Goal: Information Seeking & Learning: Get advice/opinions

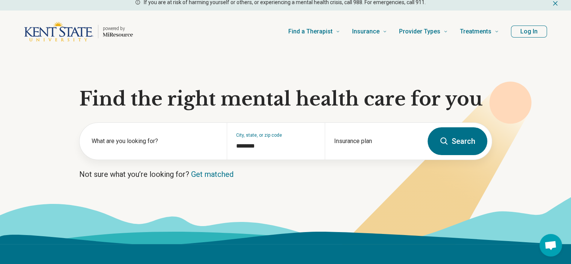
scroll to position [3, 0]
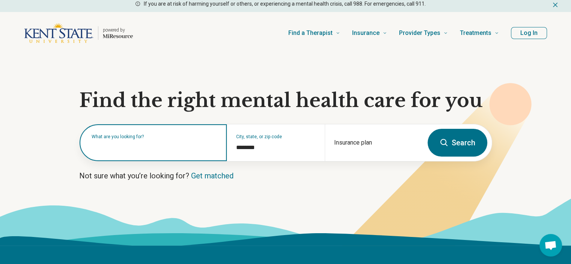
click at [104, 148] on input "text" at bounding box center [155, 146] width 126 height 9
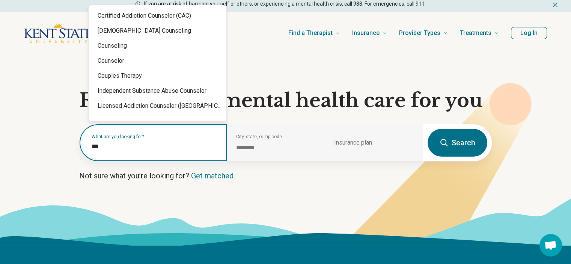
type input "****"
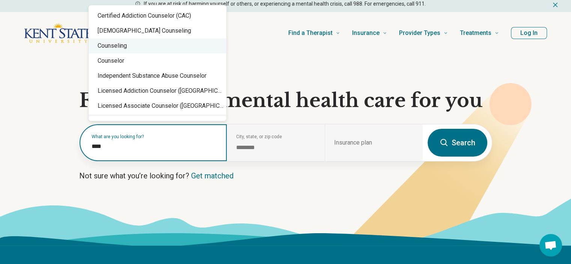
click at [119, 48] on div "Counseling" at bounding box center [158, 45] width 138 height 15
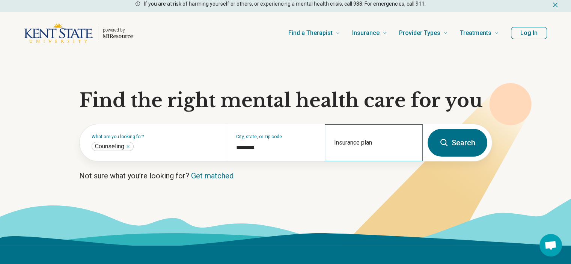
click at [358, 139] on div "Insurance plan" at bounding box center [374, 142] width 98 height 37
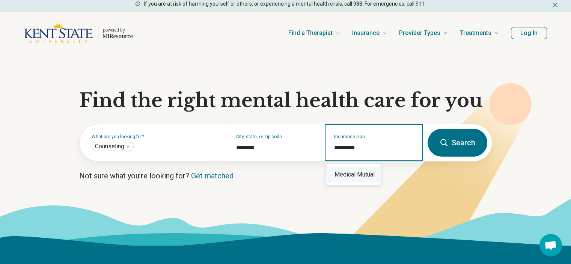
click at [349, 175] on div "Medical Mutual" at bounding box center [353, 174] width 55 height 15
type input "**********"
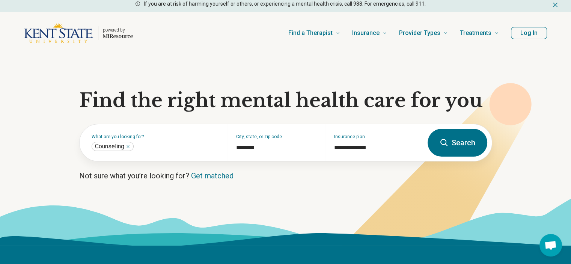
click at [457, 142] on button "Search" at bounding box center [458, 143] width 60 height 28
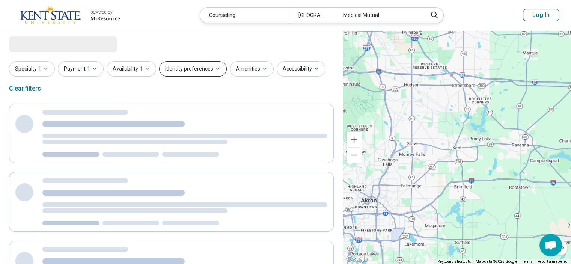
click at [169, 76] on button "Identity preferences" at bounding box center [193, 68] width 68 height 15
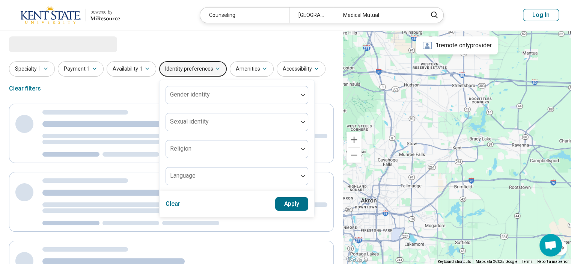
select select "***"
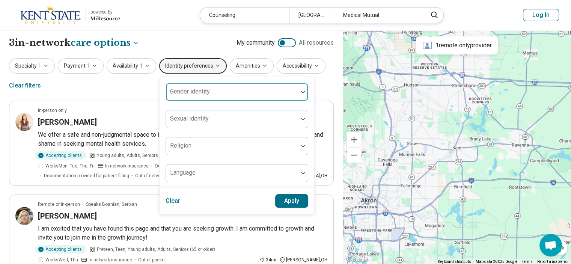
click at [173, 88] on label "Gender identity" at bounding box center [190, 91] width 40 height 7
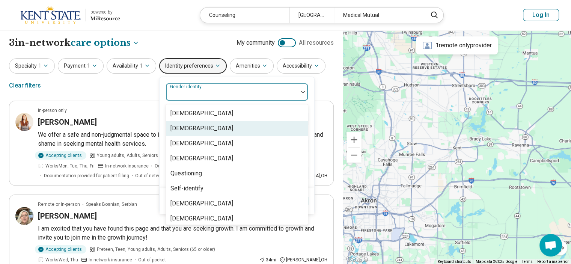
click at [175, 126] on div "[DEMOGRAPHIC_DATA]" at bounding box center [202, 128] width 63 height 9
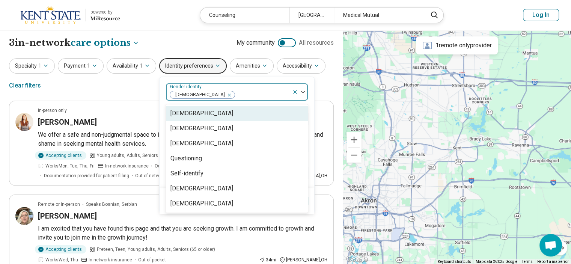
click at [324, 81] on div "Specialty 1 Payment 1 Availability 1 Identity preferences option Cisgender Woma…" at bounding box center [171, 76] width 325 height 36
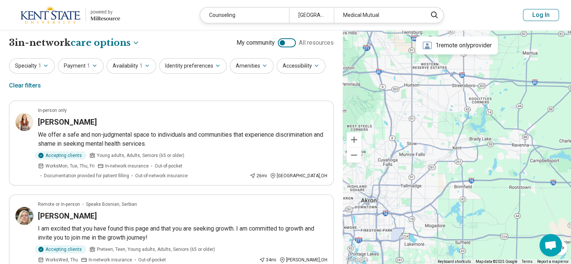
click at [217, 48] on div "**********" at bounding box center [171, 42] width 325 height 13
click at [197, 77] on div "Specialty 1 Payment 1 Availability 1 Identity preferences Amenities Accessibili…" at bounding box center [171, 76] width 325 height 36
click at [200, 64] on button "Identity preferences" at bounding box center [193, 65] width 68 height 15
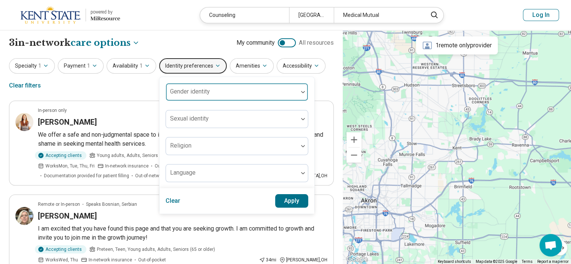
click at [191, 89] on div "Gender identity" at bounding box center [237, 92] width 143 height 18
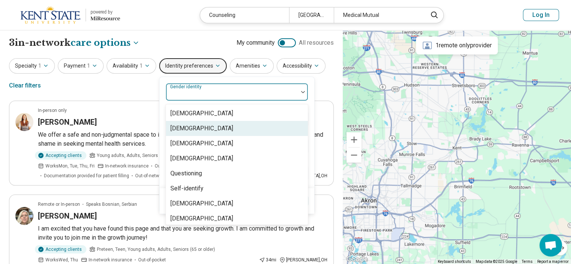
click at [187, 127] on div "[DEMOGRAPHIC_DATA]" at bounding box center [202, 128] width 63 height 9
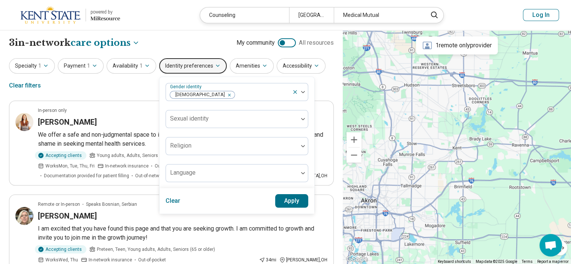
click at [308, 98] on div "Gender identity Cisgender Woman Sexual identity Religion Language" at bounding box center [237, 132] width 155 height 111
click at [287, 200] on button "Apply" at bounding box center [291, 201] width 33 height 14
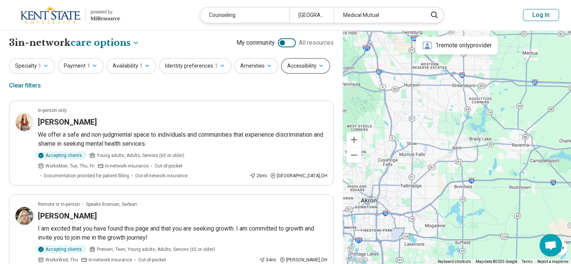
click at [290, 62] on button "Accessibility" at bounding box center [305, 65] width 49 height 15
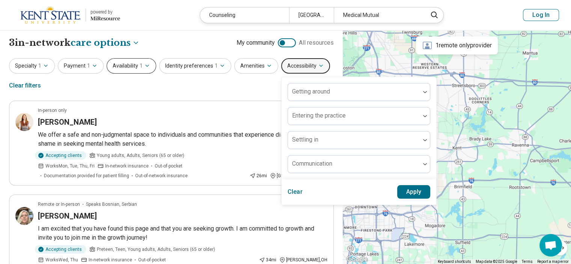
click at [140, 60] on button "Availability 1" at bounding box center [132, 65] width 50 height 15
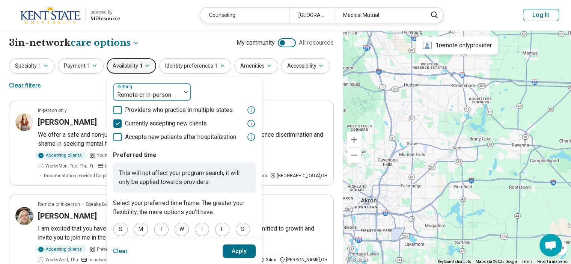
click at [159, 88] on div "Remote or in-person" at bounding box center [147, 92] width 68 height 17
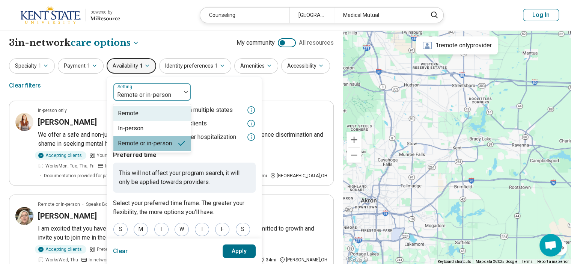
click at [130, 114] on div "Remote" at bounding box center [128, 113] width 21 height 9
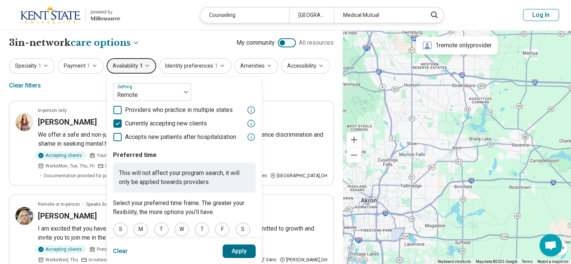
click at [237, 248] on button "Apply" at bounding box center [239, 252] width 33 height 14
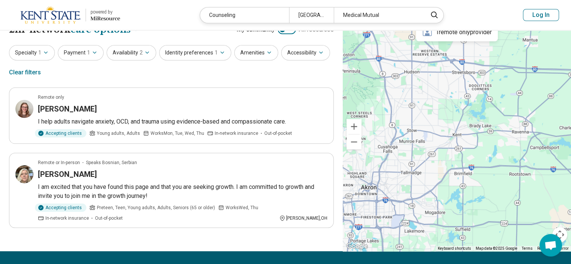
scroll to position [14, 0]
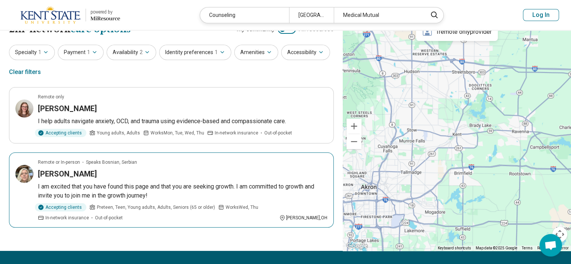
click at [19, 169] on img at bounding box center [24, 174] width 18 height 18
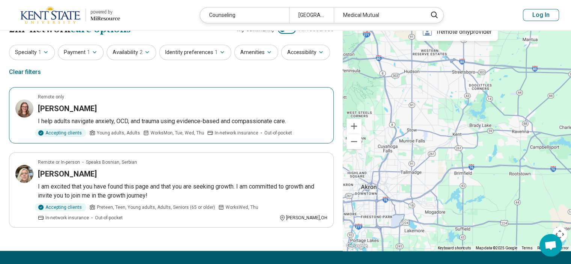
click at [24, 104] on img at bounding box center [24, 109] width 18 height 18
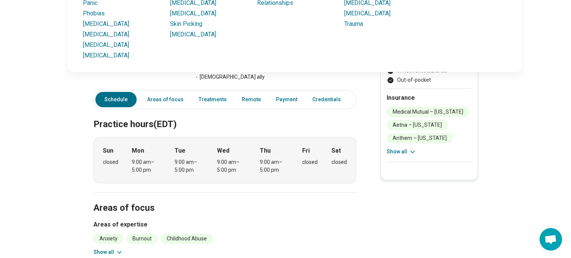
scroll to position [165, 0]
